Goal: Check status: Check status

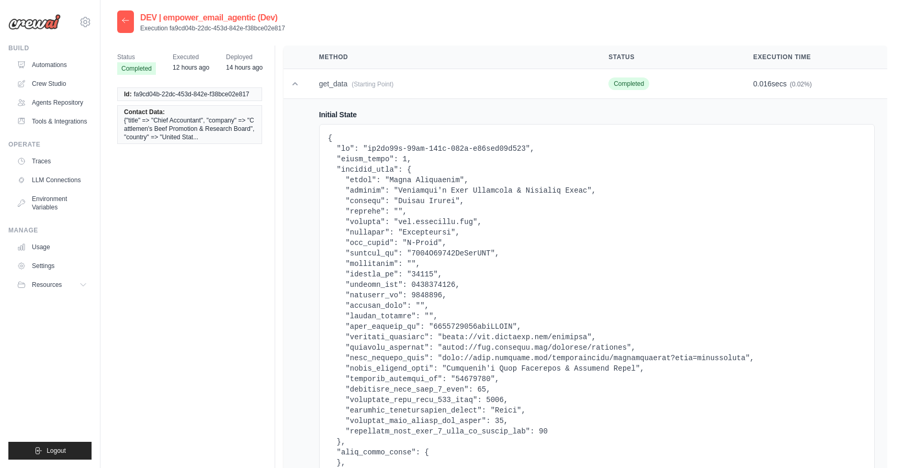
click at [131, 21] on div at bounding box center [125, 21] width 17 height 22
click at [130, 21] on div at bounding box center [125, 21] width 17 height 22
click at [124, 22] on icon at bounding box center [125, 20] width 6 height 5
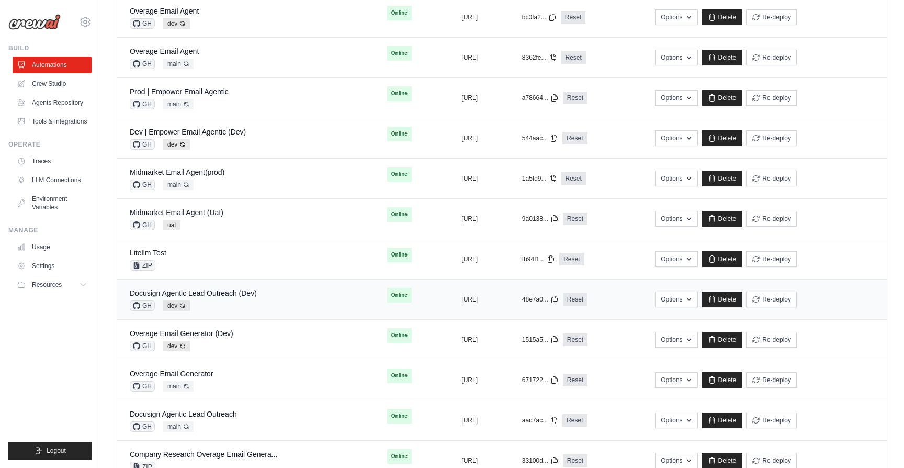
scroll to position [283, 0]
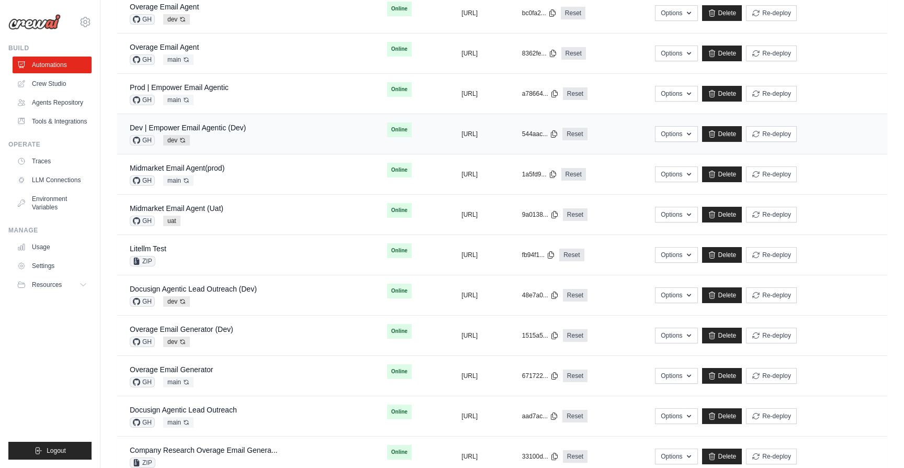
click at [241, 140] on div "GH dev Auto-deploy enabled" at bounding box center [188, 140] width 116 height 10
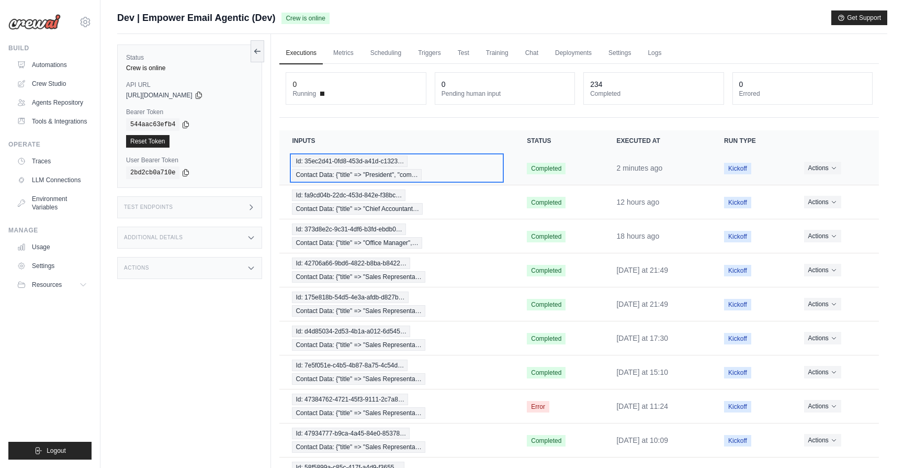
click at [454, 180] on div "Id: 35ec2d41-0fd8-453d-a41d-c1323… Contact Data: {"title" => "President", "com…" at bounding box center [397, 167] width 210 height 25
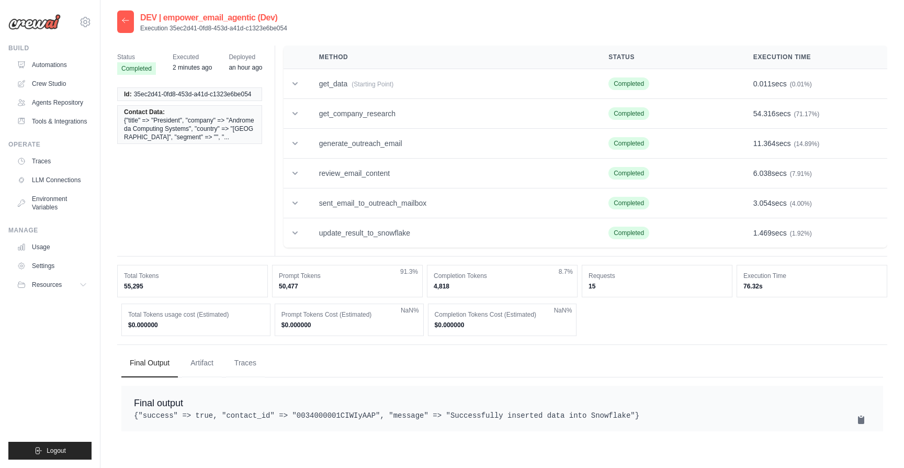
scroll to position [21, 0]
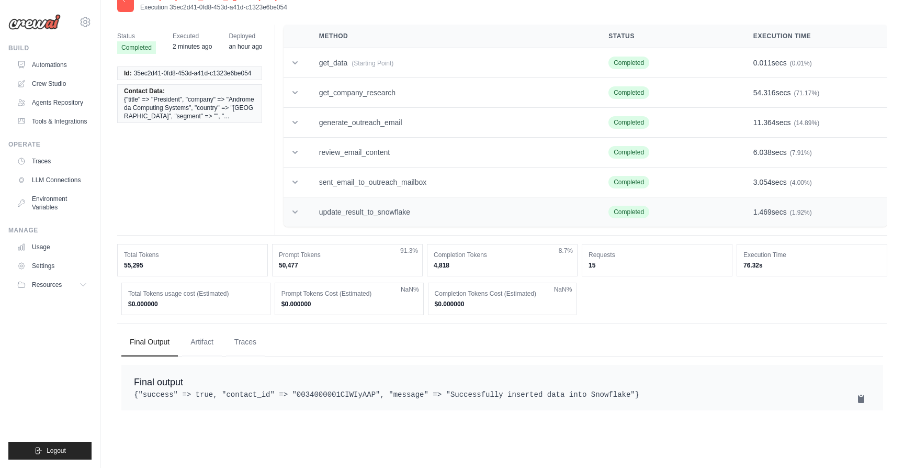
click at [327, 217] on td "update_result_to_snowflake" at bounding box center [450, 212] width 289 height 30
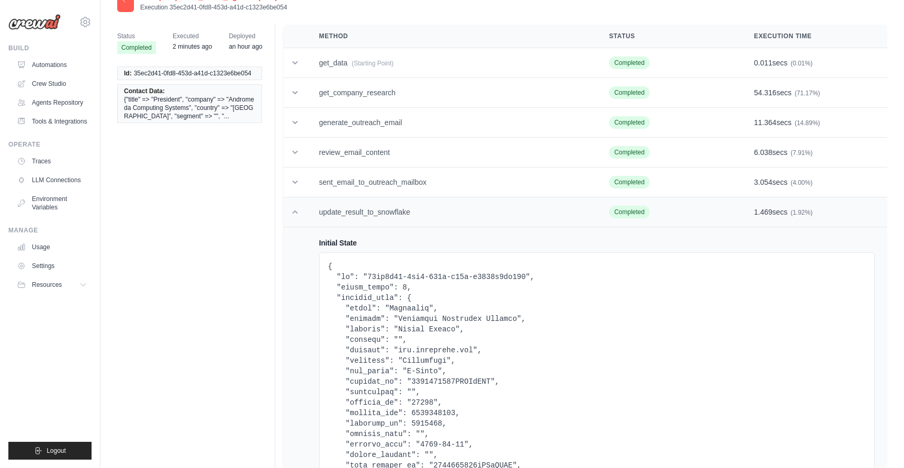
click at [327, 217] on td "update_result_to_snowflake" at bounding box center [451, 212] width 290 height 30
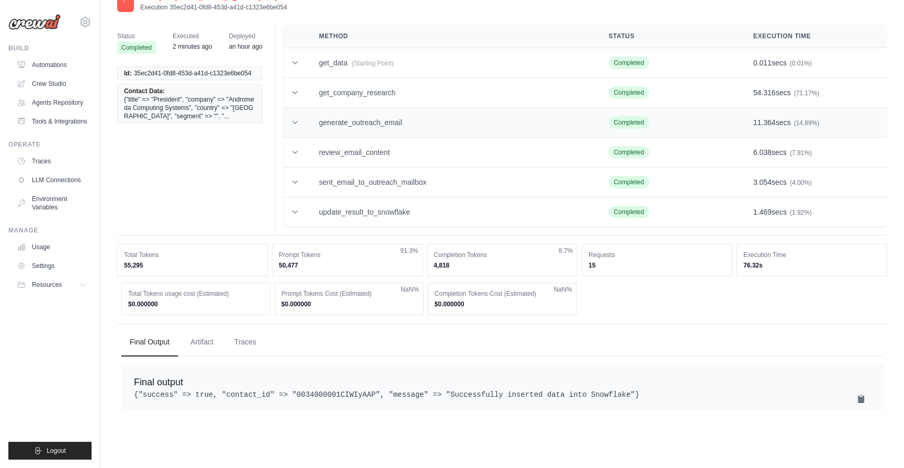
click at [355, 129] on td "generate_outreach_email" at bounding box center [450, 123] width 289 height 30
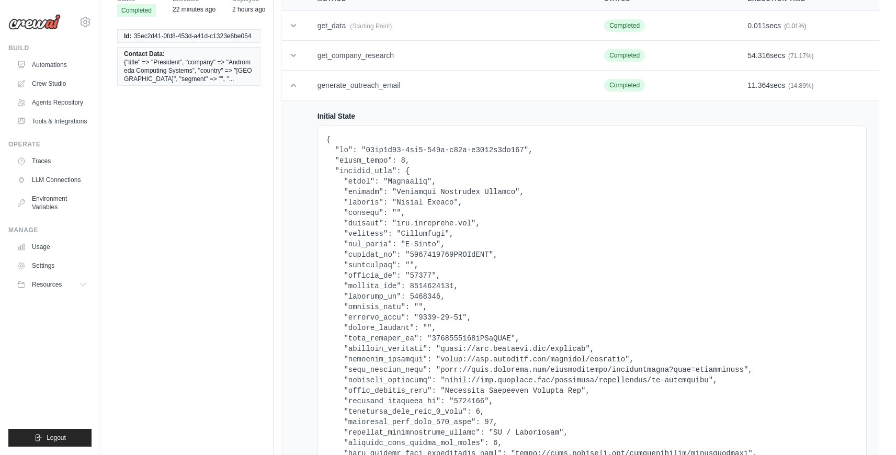
scroll to position [0, 0]
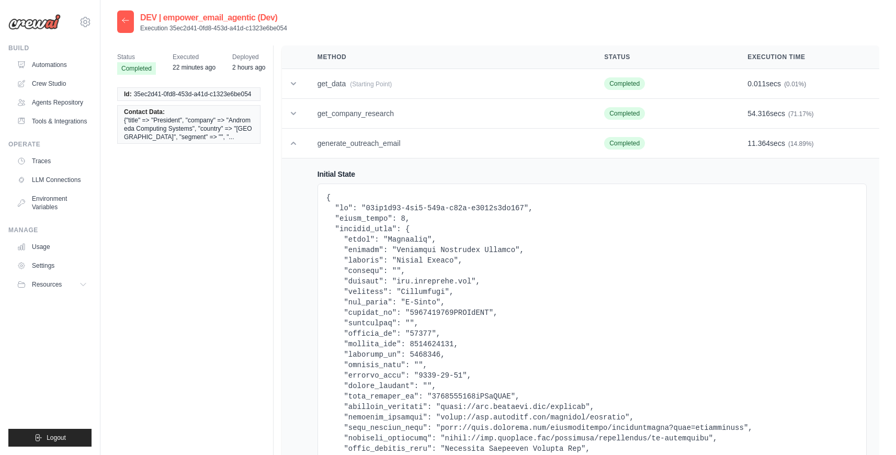
click at [290, 151] on td at bounding box center [293, 144] width 23 height 30
